Goal: Information Seeking & Learning: Check status

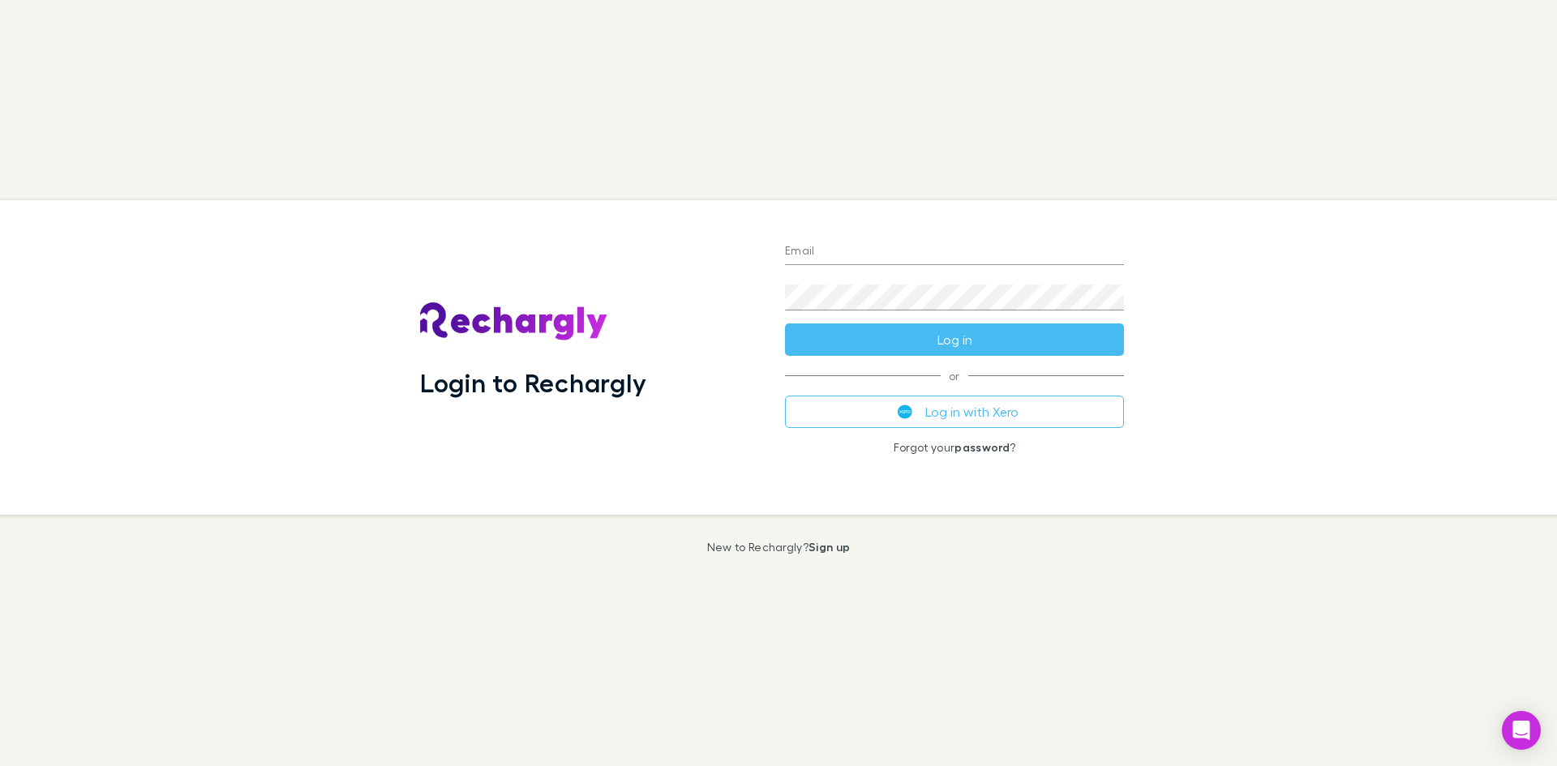
click at [844, 256] on input "Email" at bounding box center [954, 252] width 339 height 26
type input "**********"
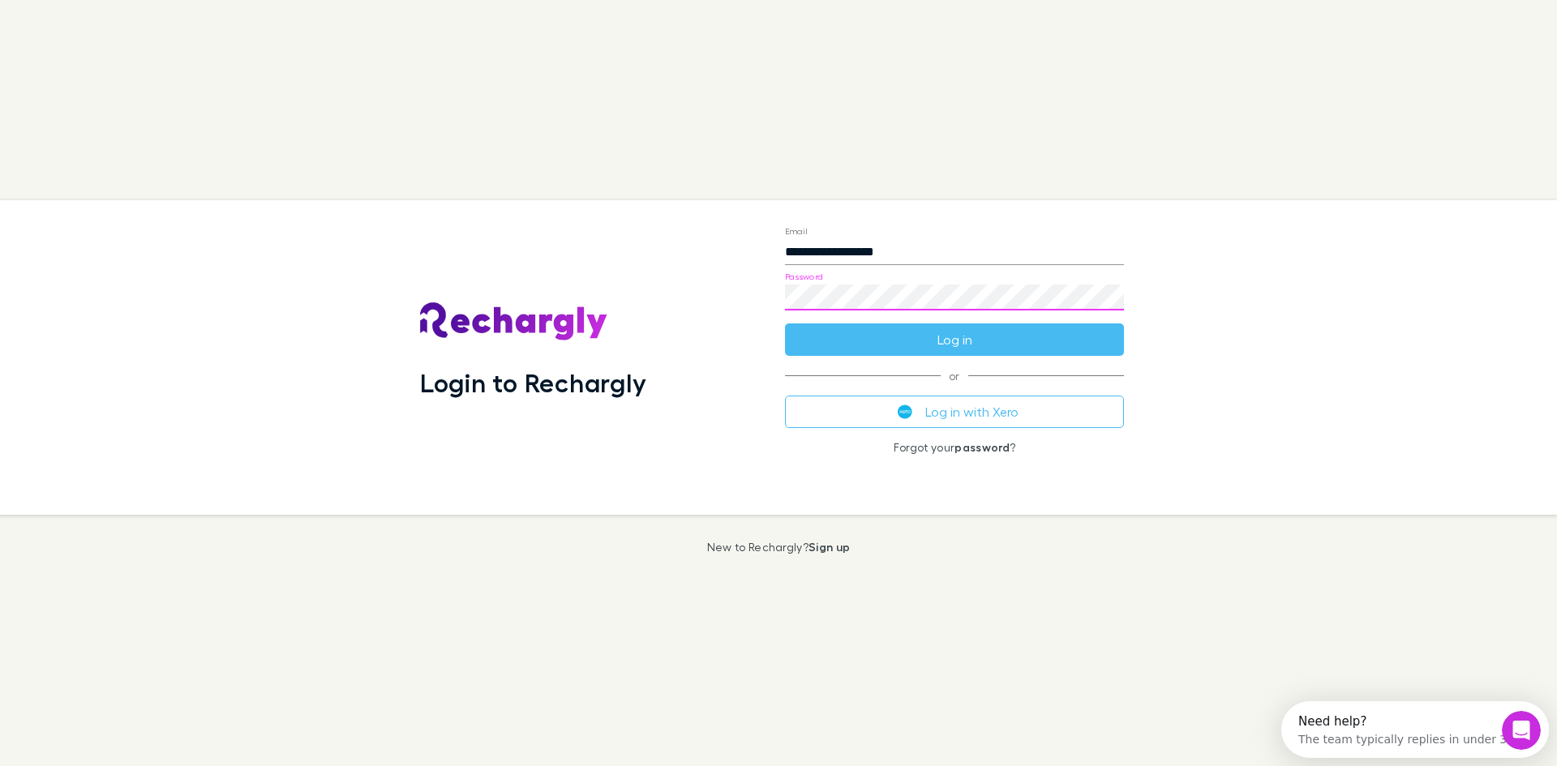
click at [785, 324] on button "Log in" at bounding box center [954, 340] width 339 height 32
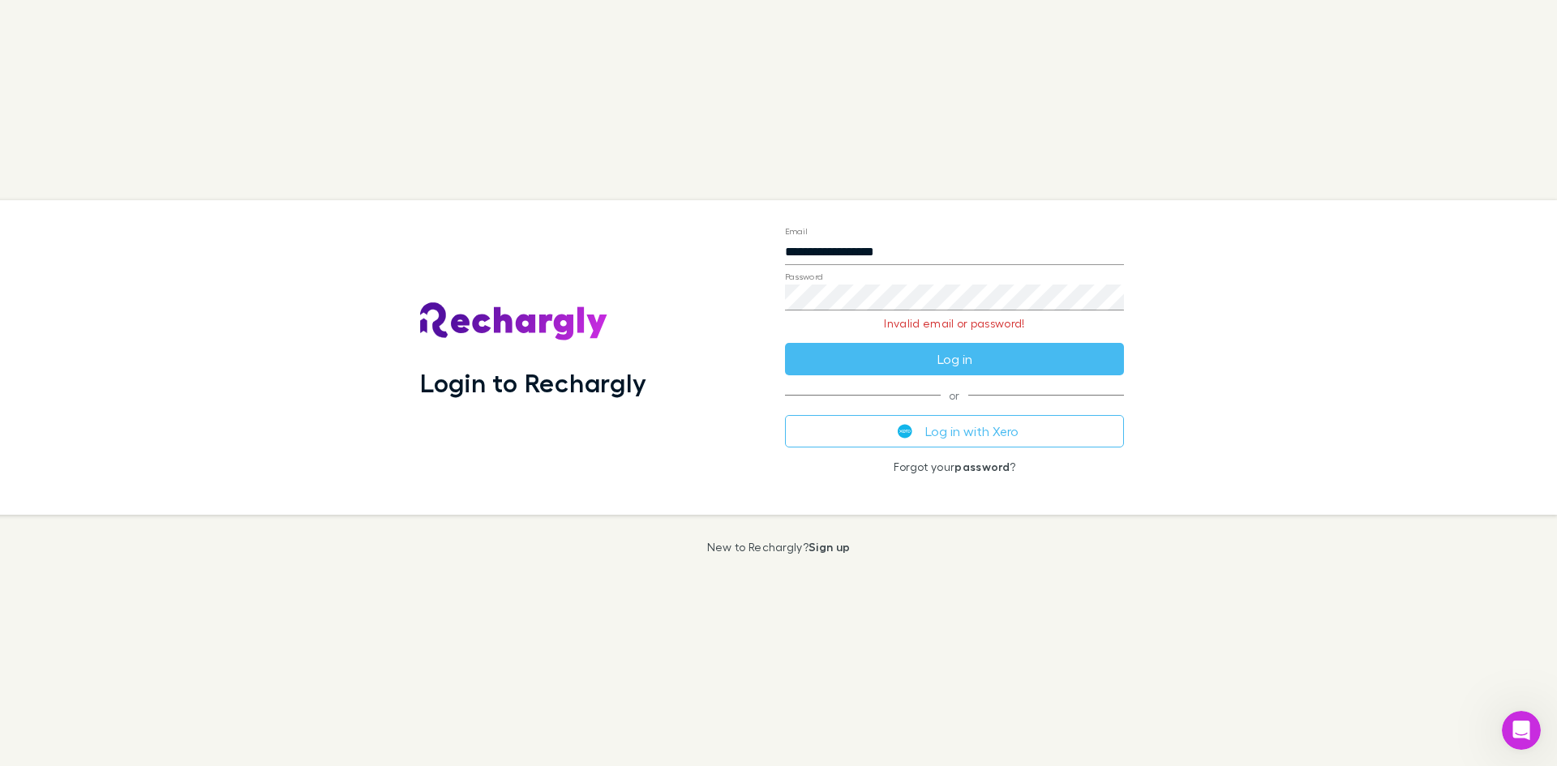
click at [1008, 432] on button "Log in with Xero" at bounding box center [954, 431] width 339 height 32
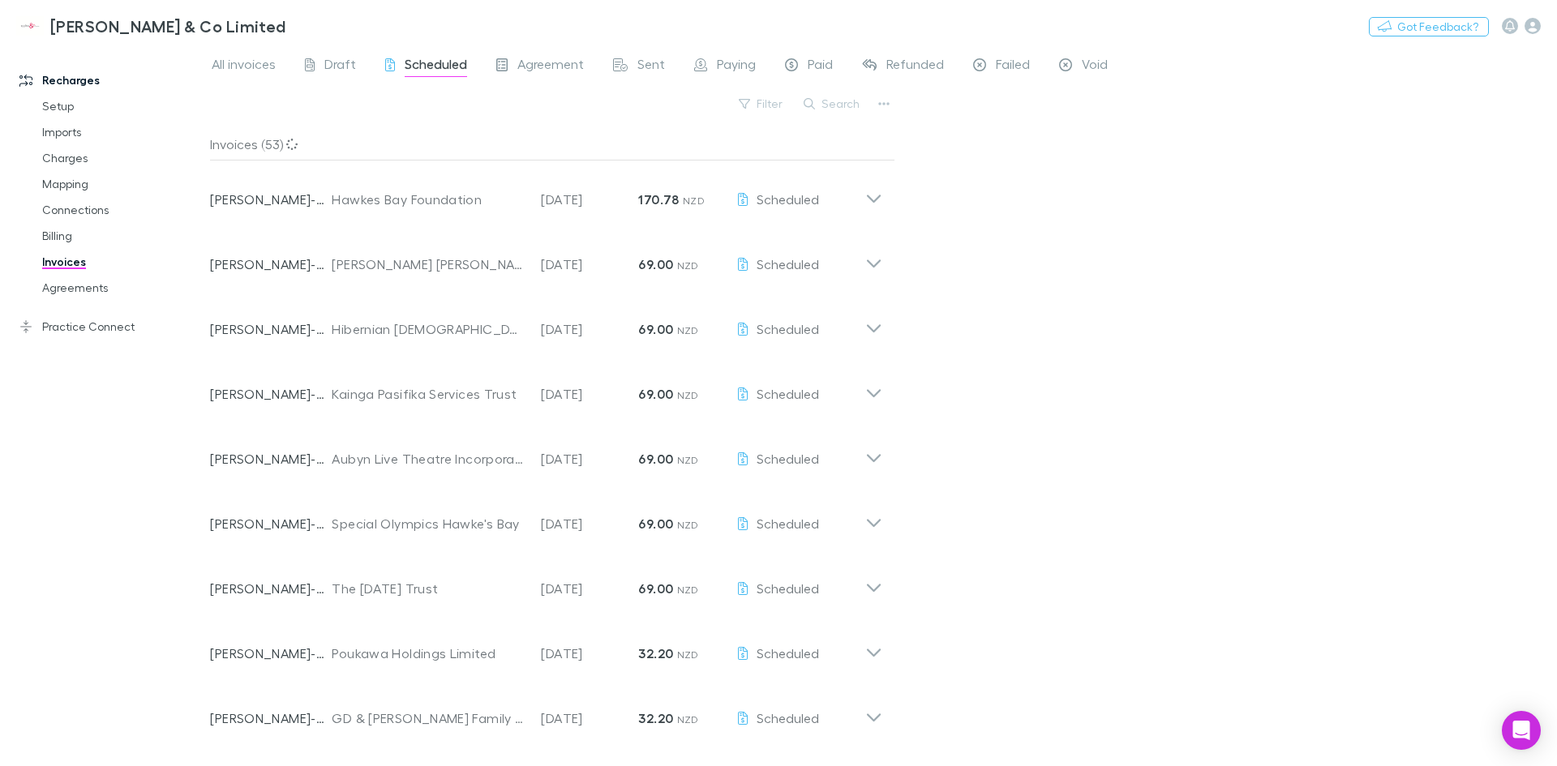
click at [844, 112] on button "Search" at bounding box center [832, 103] width 74 height 19
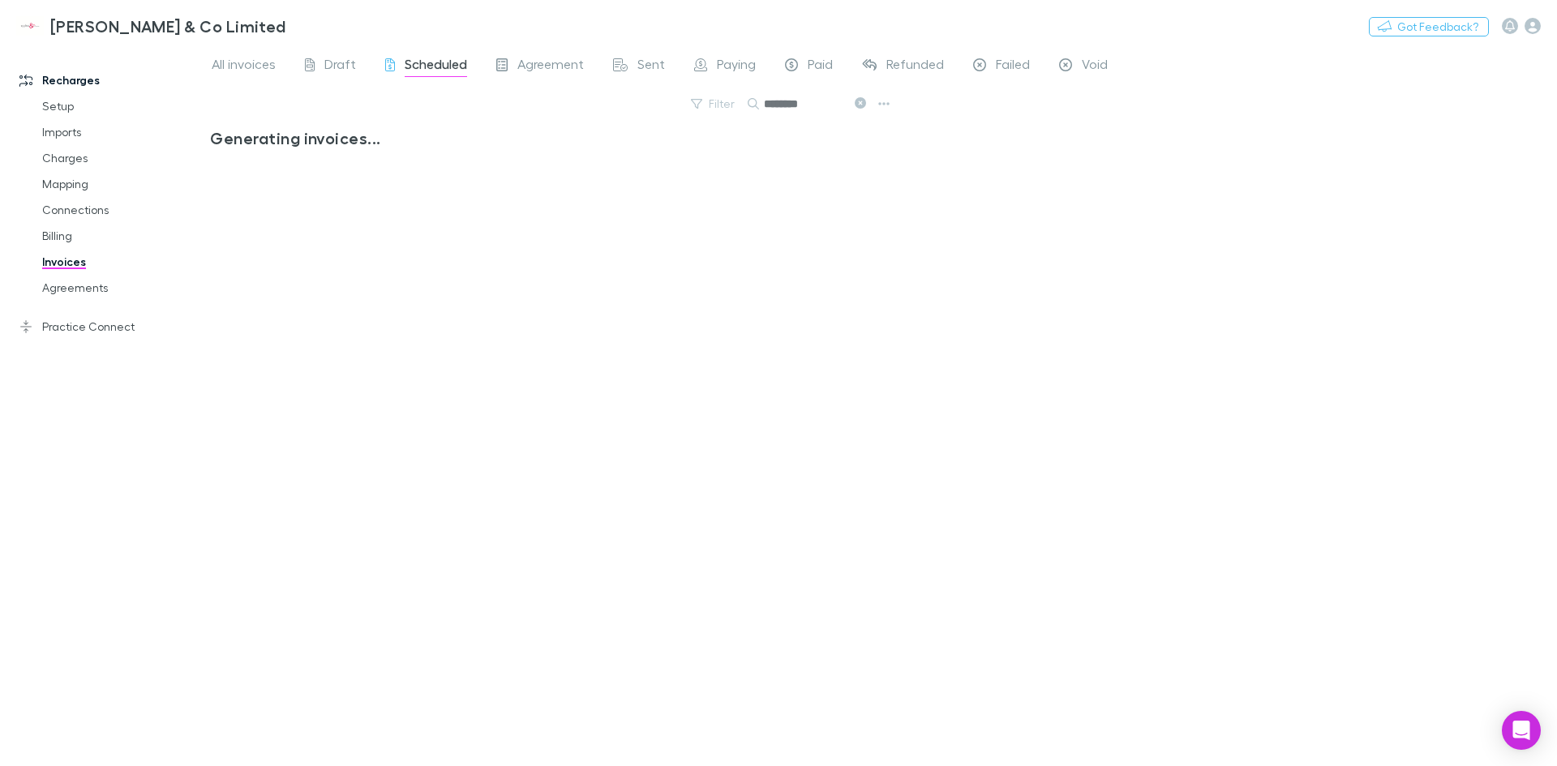
type input "********"
drag, startPoint x: 813, startPoint y: 100, endPoint x: 713, endPoint y: 104, distance: 100.6
click at [713, 104] on div "Filter Search ********" at bounding box center [552, 110] width 685 height 36
type input "****"
click at [880, 198] on icon at bounding box center [873, 193] width 17 height 32
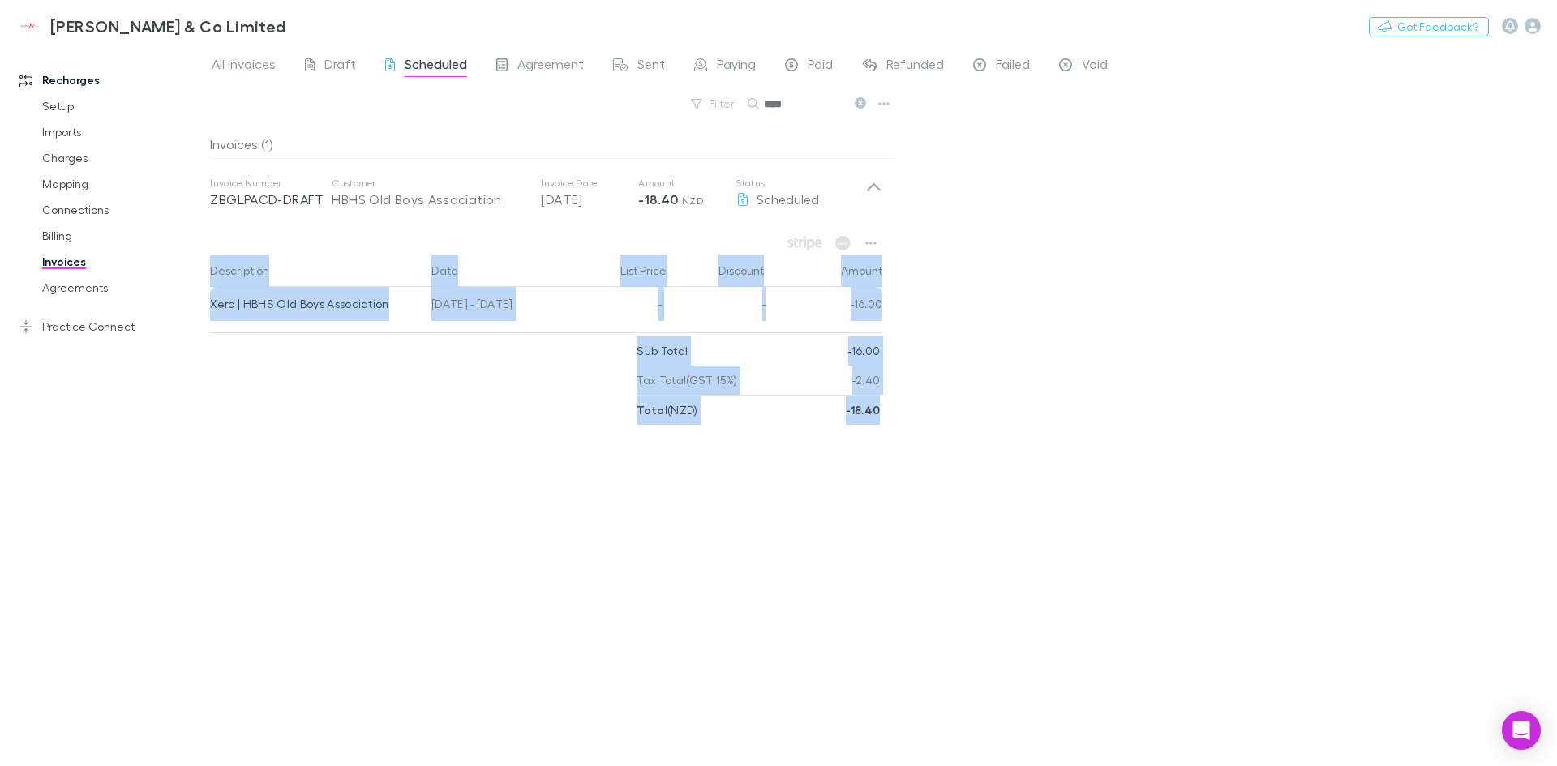
drag, startPoint x: 213, startPoint y: 257, endPoint x: 882, endPoint y: 430, distance: 690.9
click at [882, 430] on div "Invoices (1) Invoice Number ZBGLPACD-DRAFT Customer HBHS Old Boys Association I…" at bounding box center [552, 440] width 685 height 625
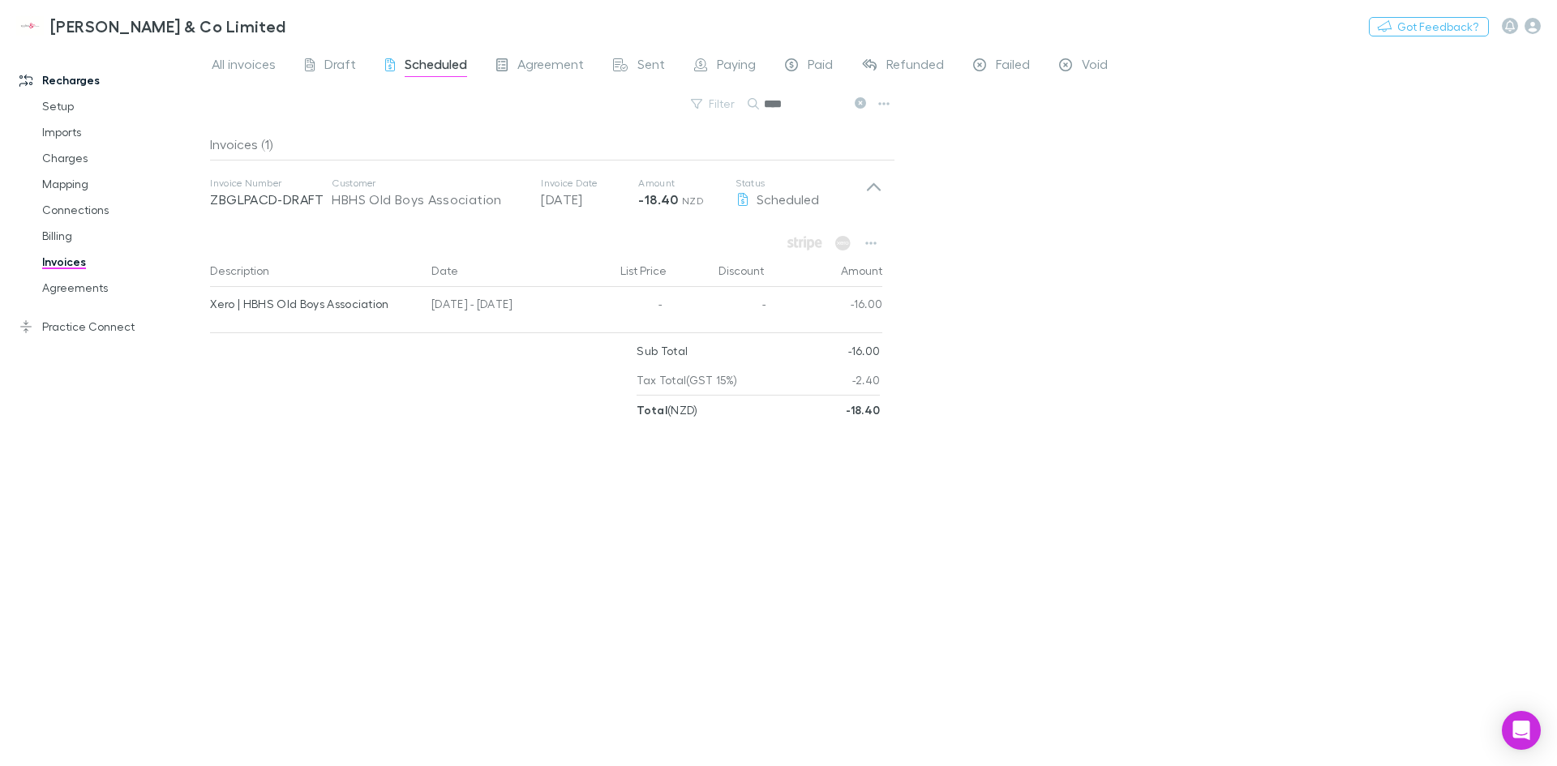
drag, startPoint x: 692, startPoint y: 449, endPoint x: 802, endPoint y: 429, distance: 111.3
click at [692, 449] on div "Invoices (1) Invoice Number ZBGLPACD-DRAFT Customer HBHS Old Boys Association I…" at bounding box center [552, 440] width 685 height 625
drag, startPoint x: 881, startPoint y: 406, endPoint x: 619, endPoint y: 402, distance: 261.9
click at [619, 402] on div "Sub Total -16.00 Tax Total (GST 15%) -2.40 Total ( NZD ) -18.40" at bounding box center [546, 381] width 672 height 88
click at [619, 402] on div at bounding box center [423, 381] width 427 height 88
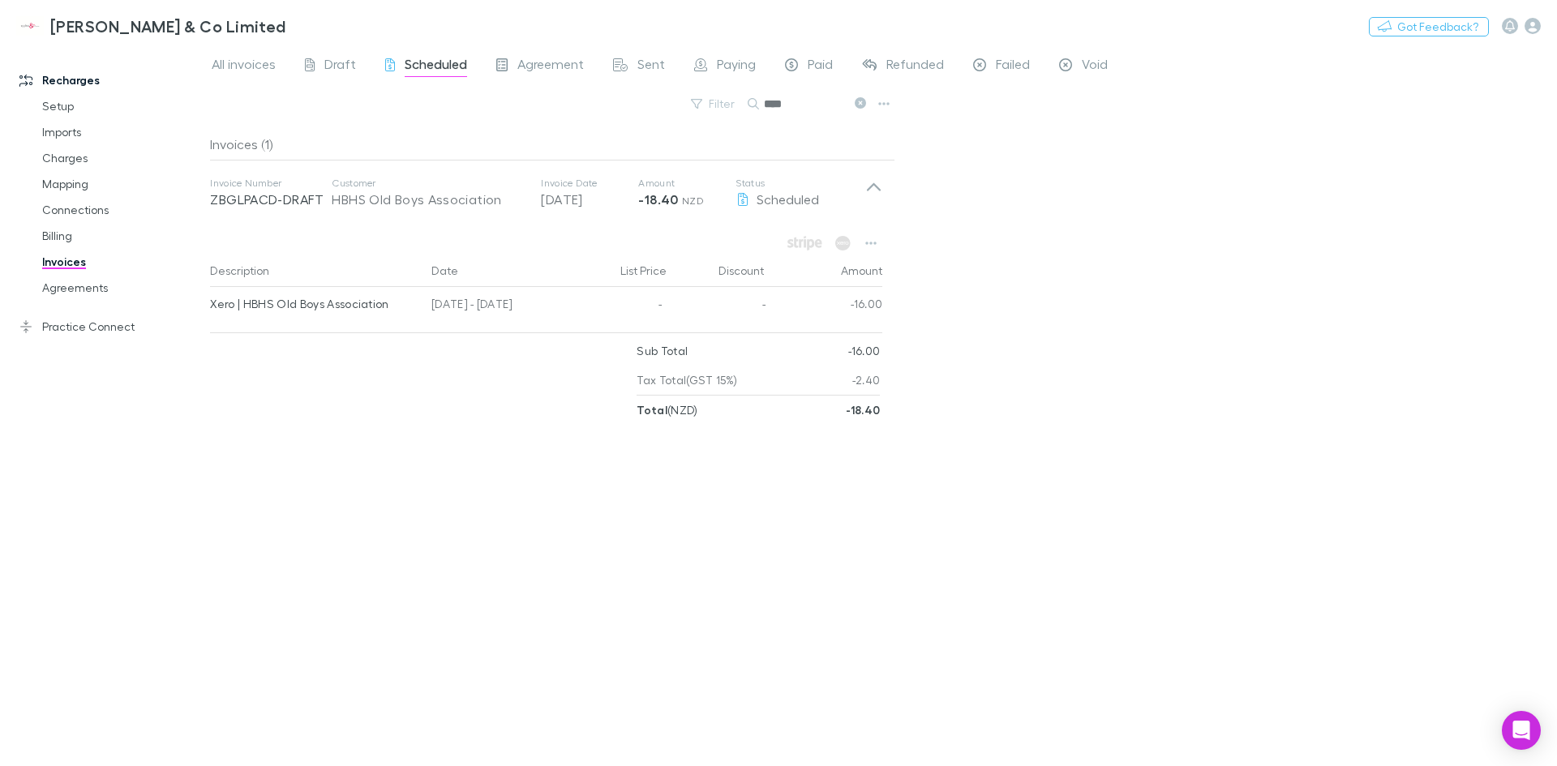
click at [487, 425] on div at bounding box center [423, 381] width 427 height 88
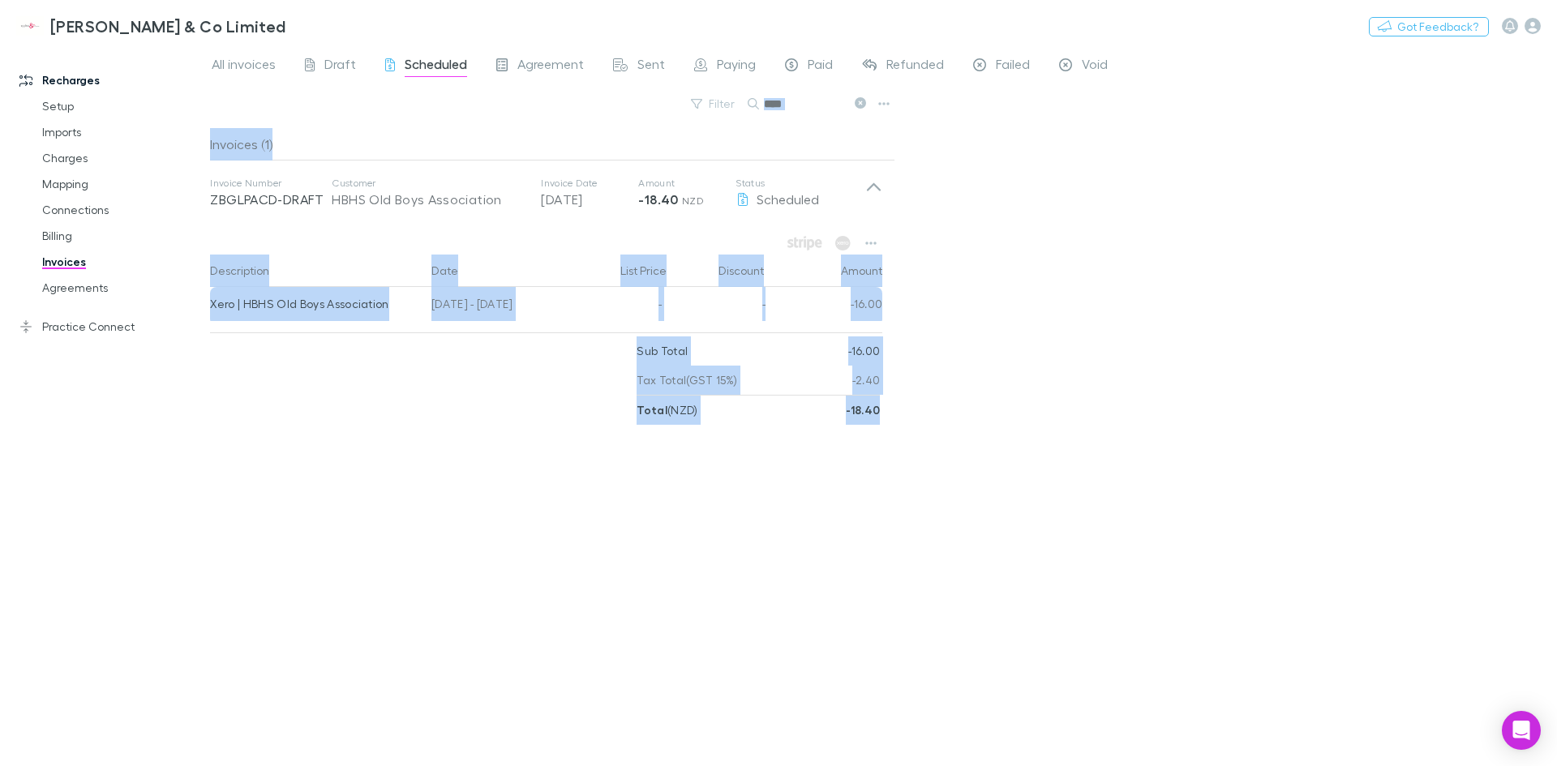
drag, startPoint x: 224, startPoint y: 121, endPoint x: 1082, endPoint y: 477, distance: 928.8
click at [1082, 477] on div "All invoices Draft Scheduled Agreement Sent Paying Paid Refunded Failed Void Fi…" at bounding box center [883, 405] width 1347 height 721
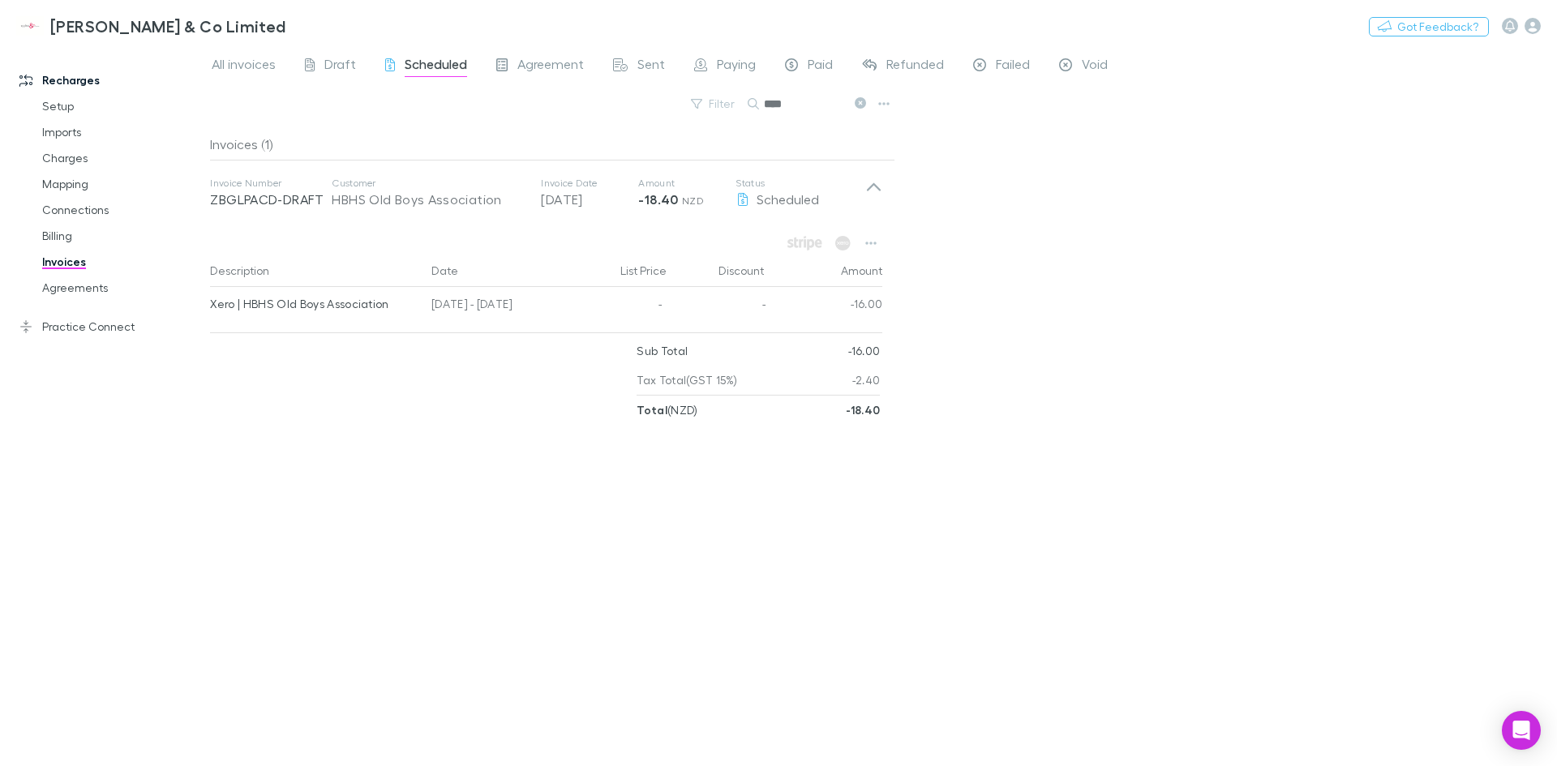
click at [431, 71] on span "Scheduled" at bounding box center [436, 66] width 62 height 21
click at [408, 65] on span "Scheduled" at bounding box center [436, 66] width 62 height 21
click at [337, 73] on span "Draft" at bounding box center [340, 66] width 32 height 21
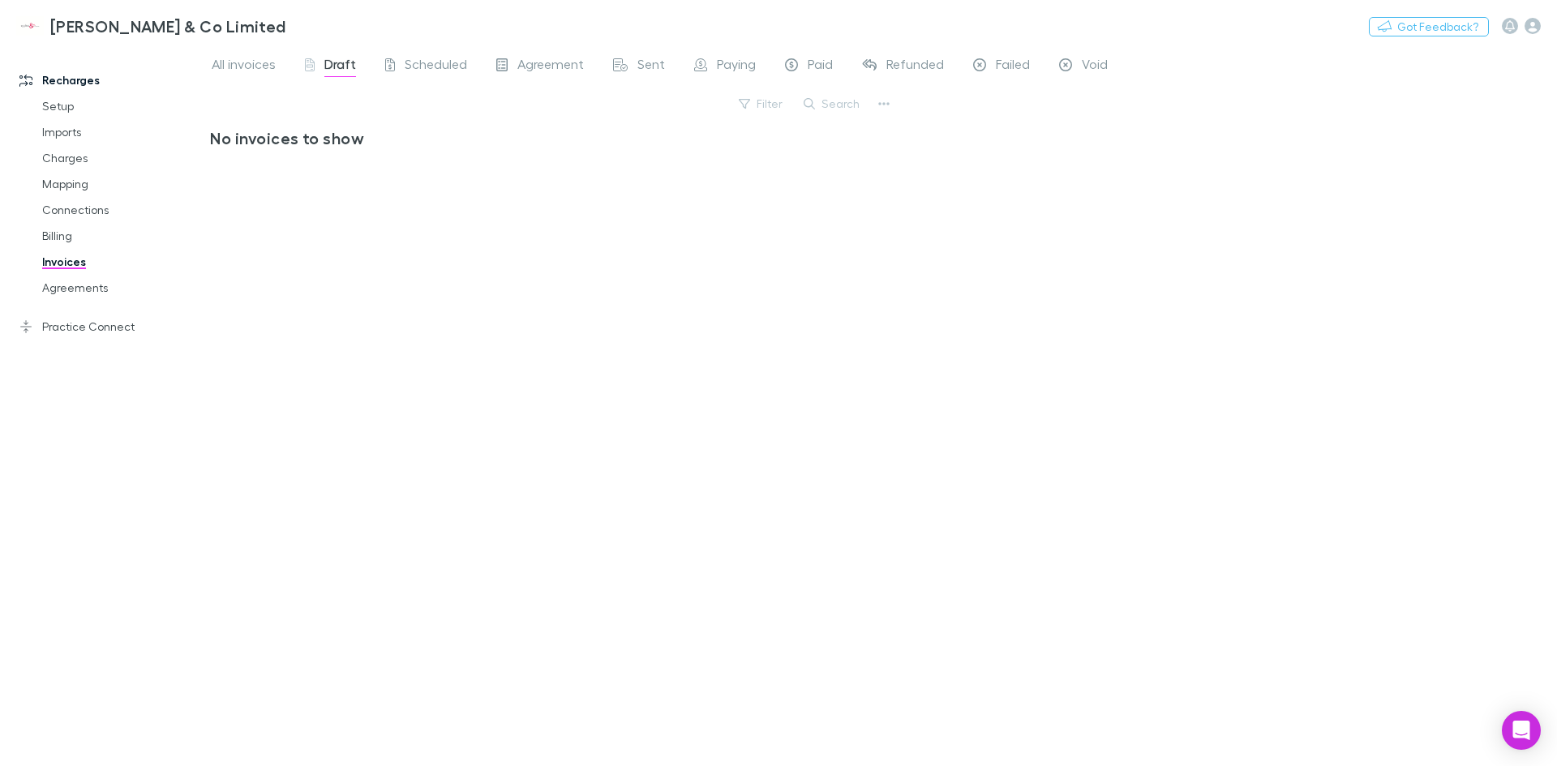
click at [67, 264] on link "Invoices" at bounding box center [122, 262] width 193 height 26
click at [415, 61] on span "Scheduled" at bounding box center [436, 66] width 62 height 21
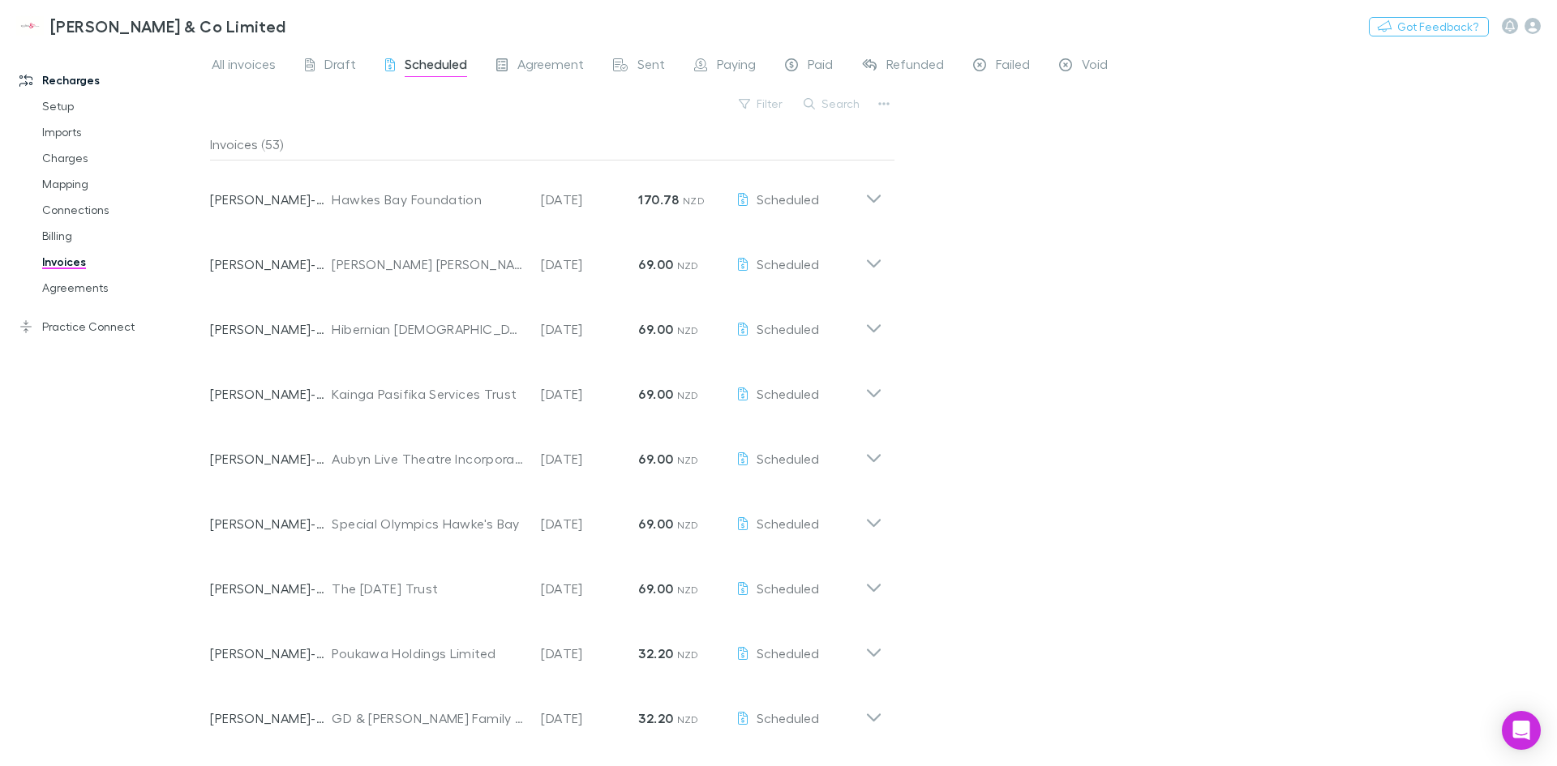
click at [820, 105] on button "Search" at bounding box center [832, 103] width 74 height 19
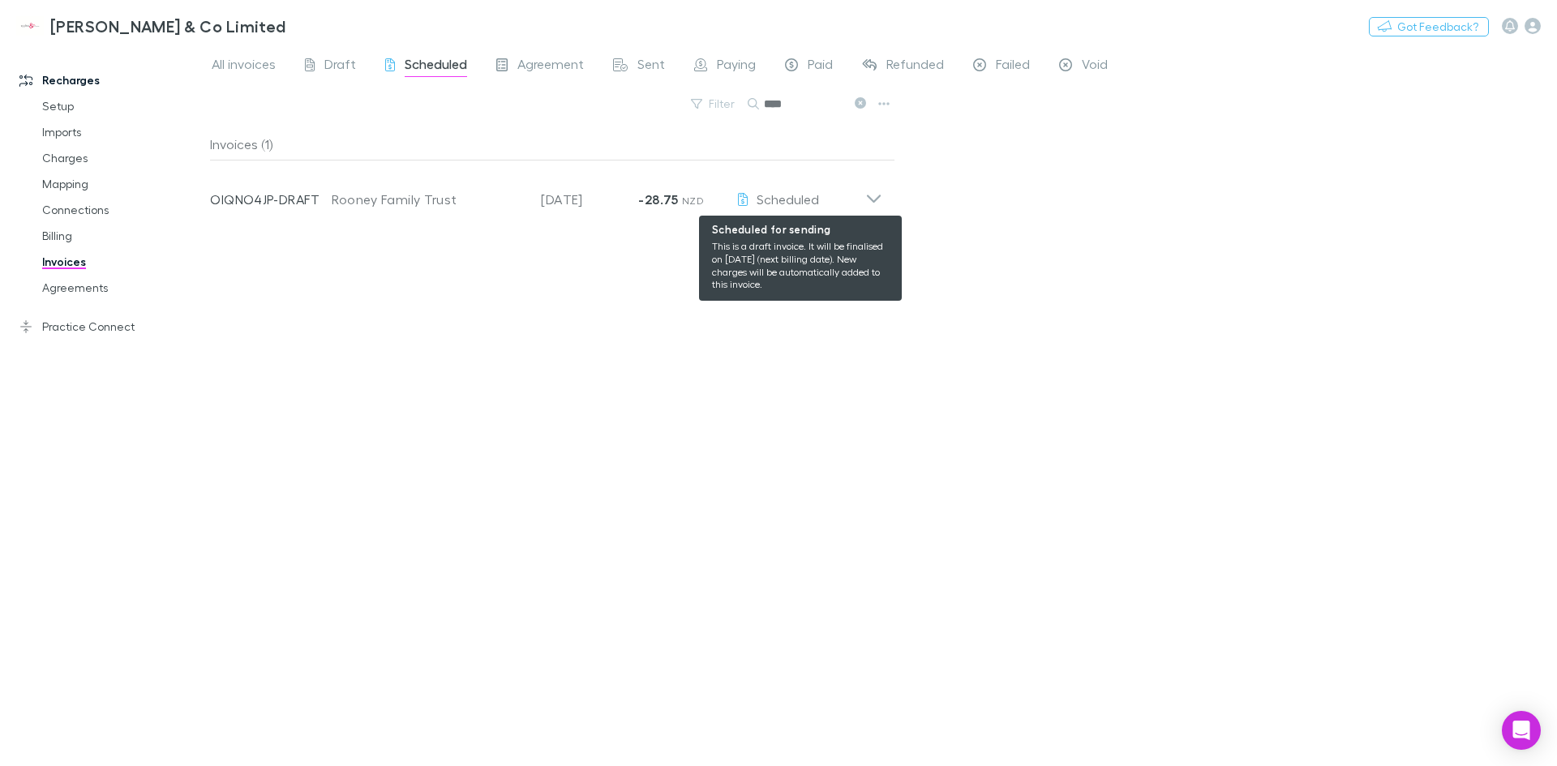
type input "****"
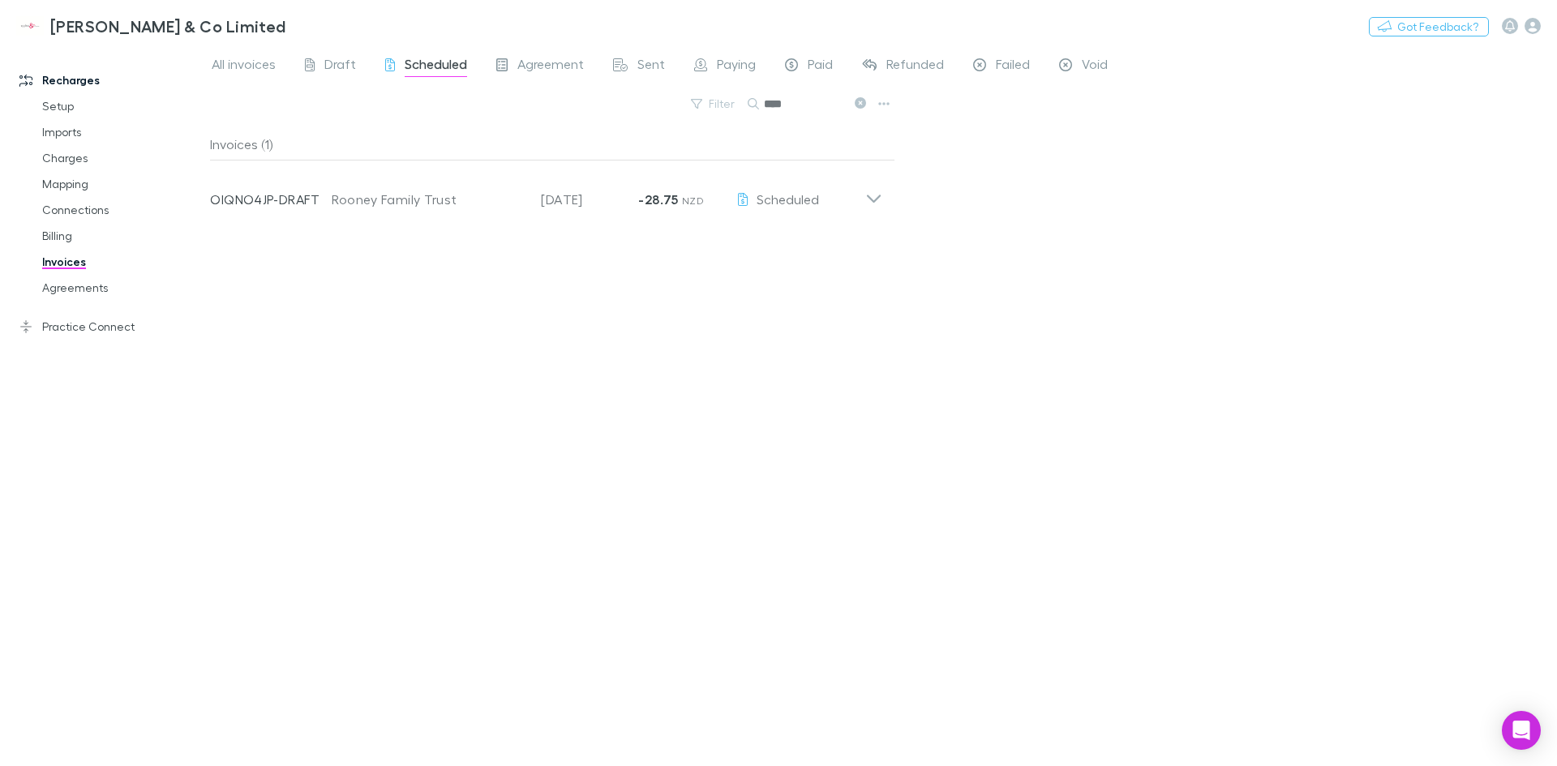
click at [873, 196] on icon at bounding box center [873, 193] width 17 height 32
click at [432, 61] on span "Scheduled" at bounding box center [436, 66] width 62 height 21
click at [74, 263] on link "Invoices" at bounding box center [122, 262] width 193 height 26
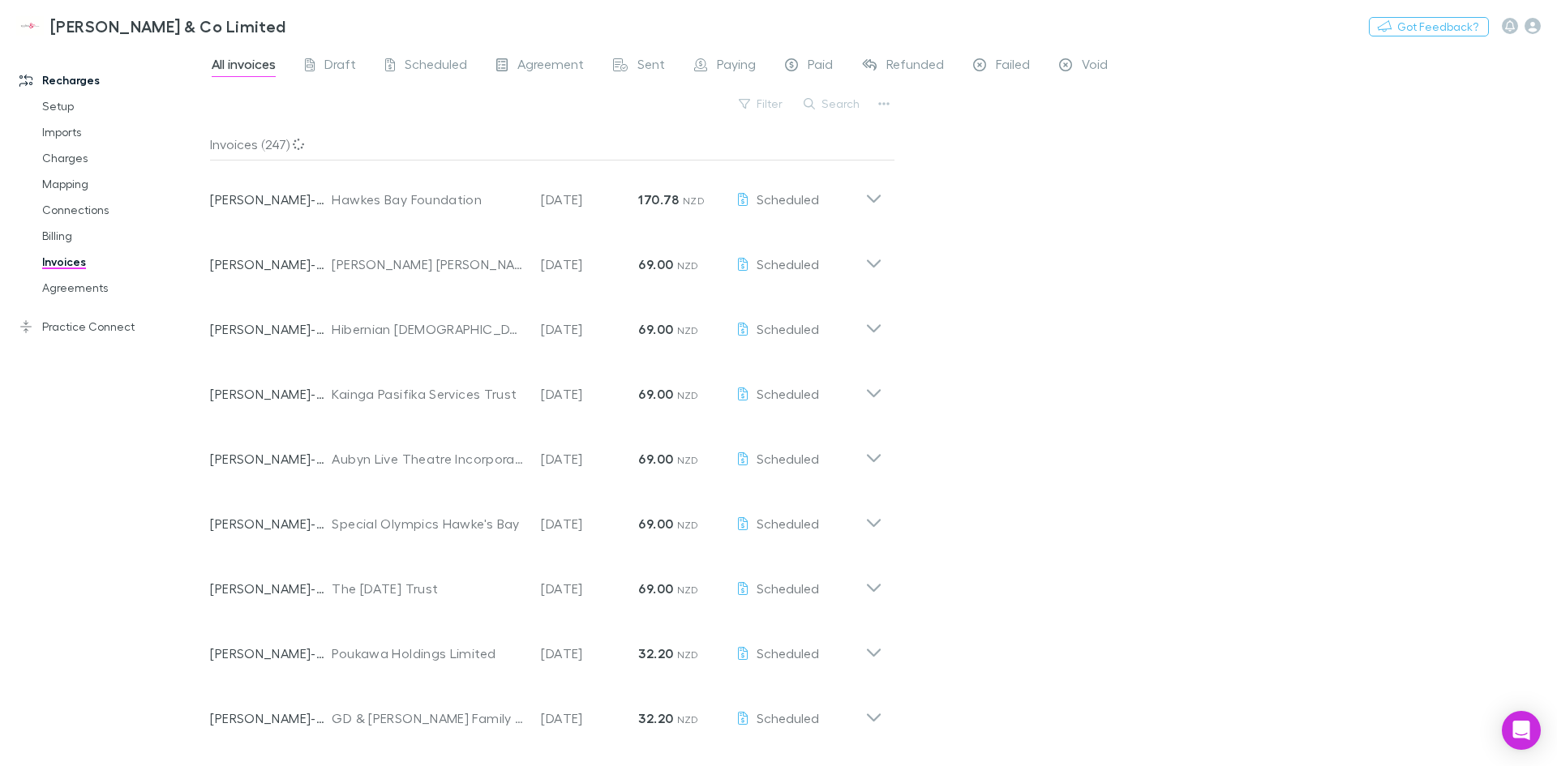
click at [824, 101] on button "Search" at bounding box center [832, 103] width 74 height 19
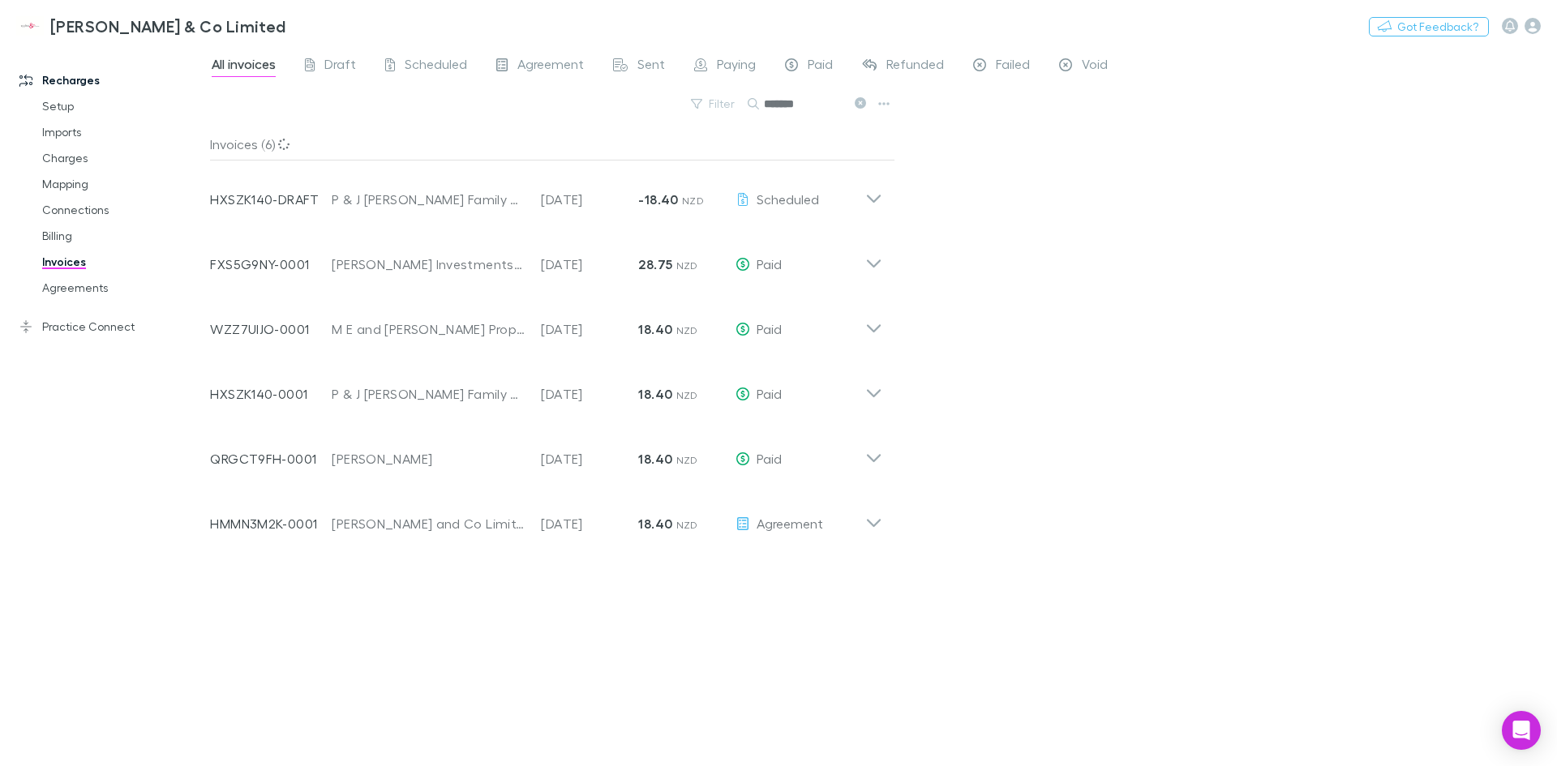
type input "*******"
click at [877, 525] on icon at bounding box center [874, 523] width 14 height 8
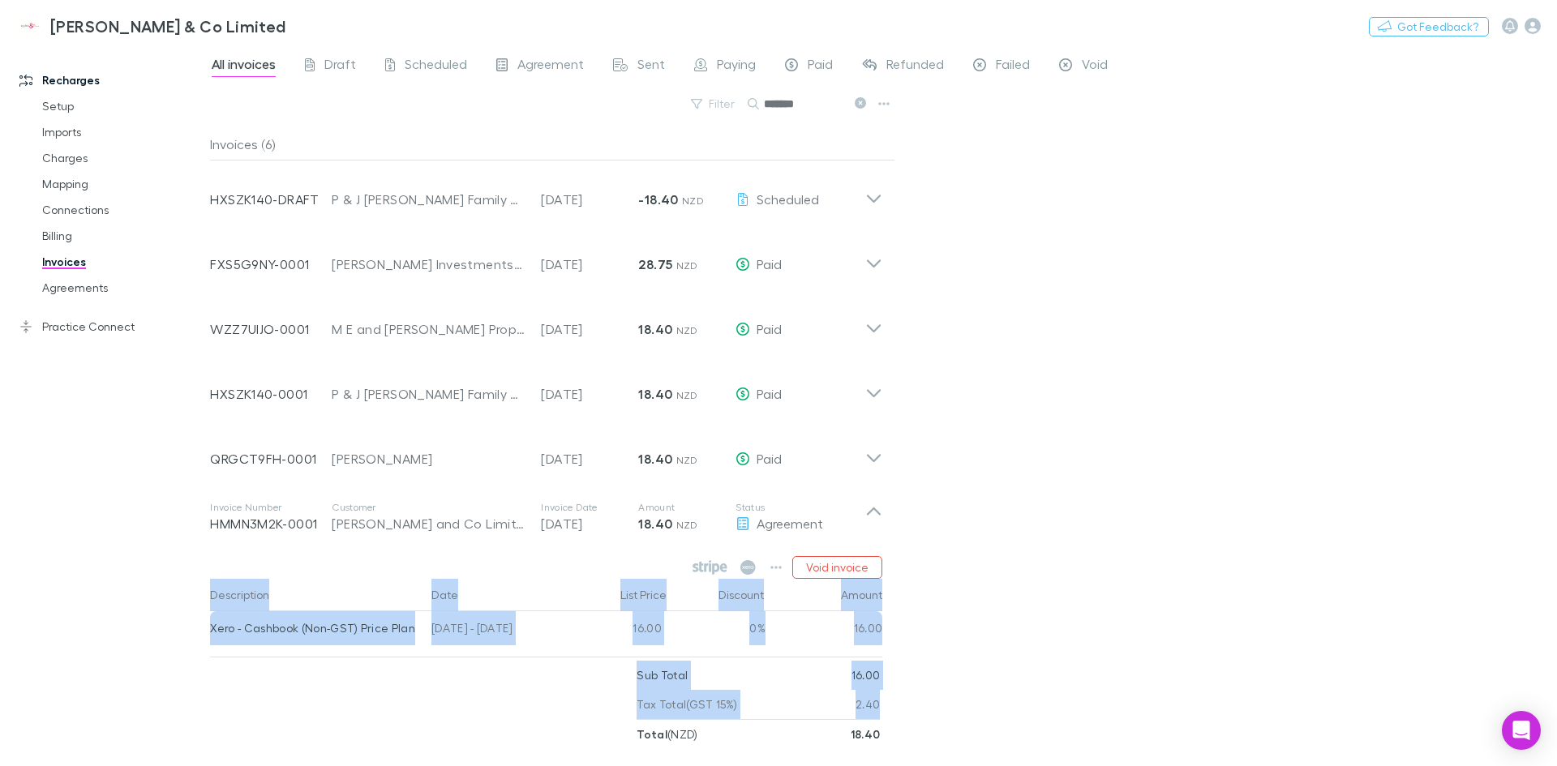
drag, startPoint x: 217, startPoint y: 572, endPoint x: 991, endPoint y: 718, distance: 788.0
click at [991, 718] on div "All invoices Draft Scheduled Agreement Sent Paying Paid Refunded Failed Void Fi…" at bounding box center [883, 405] width 1347 height 721
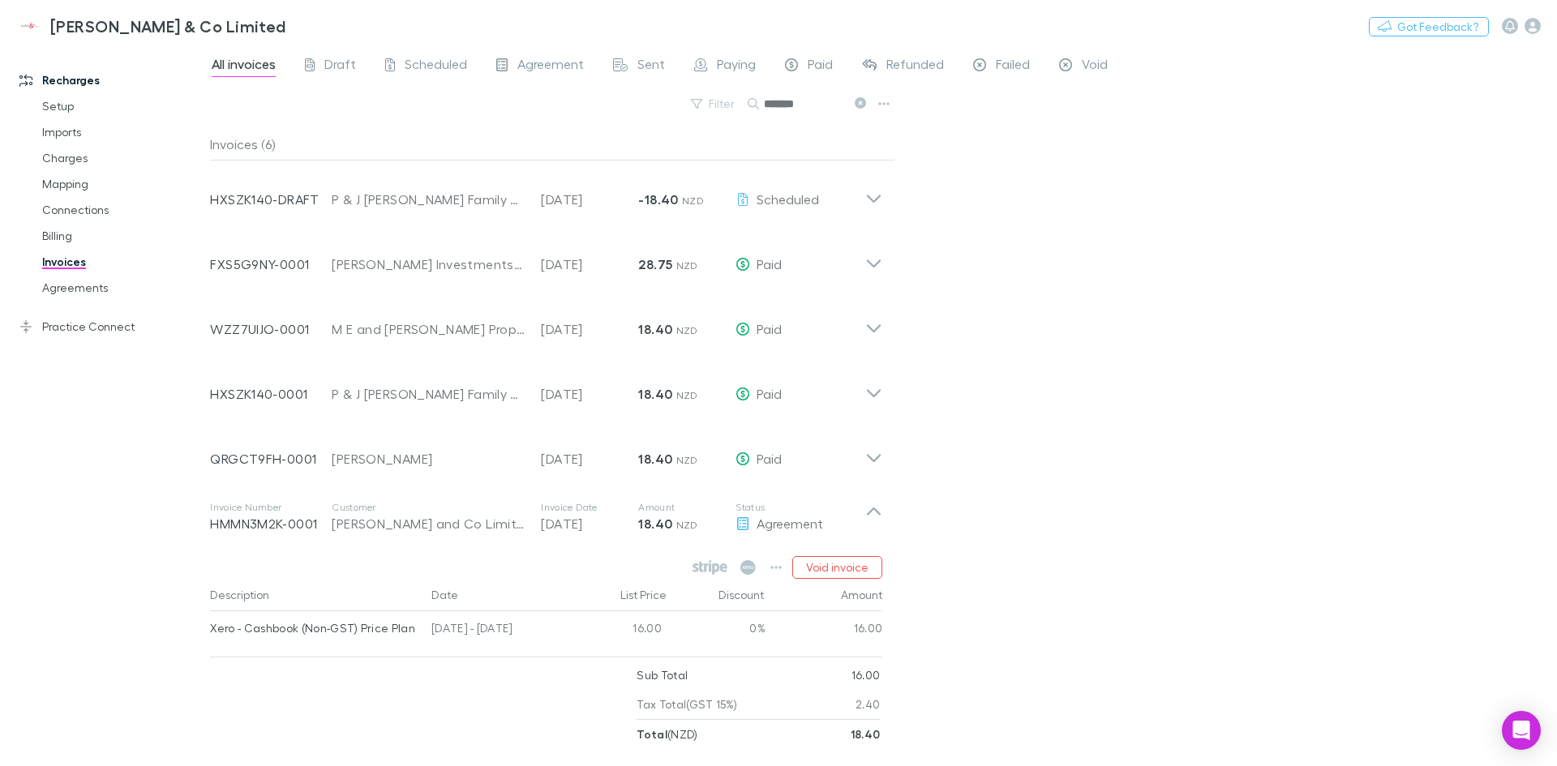
drag, startPoint x: 978, startPoint y: 503, endPoint x: 960, endPoint y: 664, distance: 162.3
click at [1009, 616] on div "All invoices Draft Scheduled Agreement Sent Paying Paid Refunded Failed Void Fi…" at bounding box center [883, 405] width 1347 height 721
click at [1084, 388] on div "All invoices Draft Scheduled Agreement Sent Paying Paid Refunded Failed Void Fi…" at bounding box center [883, 405] width 1347 height 721
click at [1080, 284] on div "All invoices Draft Scheduled Agreement Sent Paying Paid Refunded Failed Void Fi…" at bounding box center [883, 405] width 1347 height 721
click at [248, 74] on span "All invoices" at bounding box center [244, 66] width 64 height 21
